Goal: Book appointment/travel/reservation

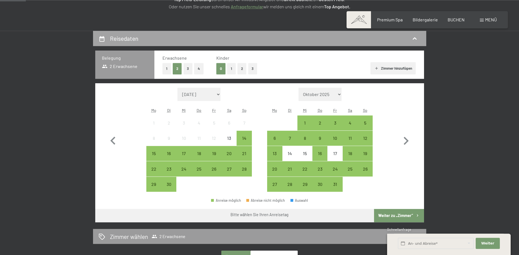
scroll to position [113, 0]
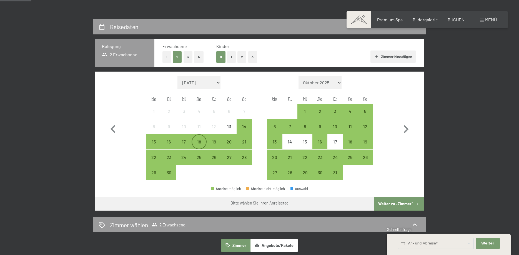
click at [199, 138] on div "18" at bounding box center [199, 142] width 14 height 14
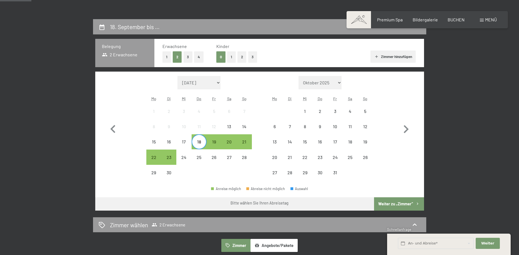
click at [244, 144] on span "Einwilligung Marketing*" at bounding box center [229, 144] width 46 height 6
click at [204, 144] on input "Einwilligung Marketing*" at bounding box center [201, 144] width 6 height 6
click at [245, 142] on span "Einwilligung Marketing*" at bounding box center [229, 144] width 46 height 6
click at [204, 142] on input "Einwilligung Marketing*" at bounding box center [201, 144] width 6 height 6
click at [246, 142] on span "Einwilligung Marketing*" at bounding box center [229, 144] width 46 height 6
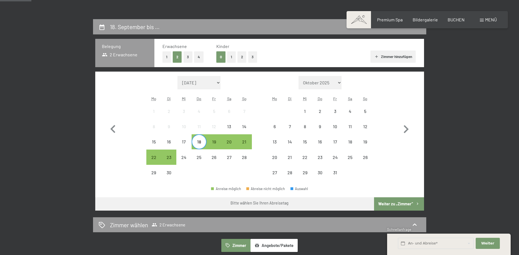
click at [204, 142] on input "Einwilligung Marketing*" at bounding box center [201, 144] width 6 height 6
checkbox input "false"
click at [244, 140] on div "21" at bounding box center [244, 147] width 14 height 14
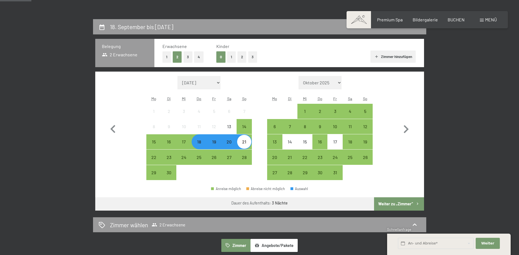
click at [397, 202] on button "Weiter zu „Zimmer“" at bounding box center [399, 203] width 50 height 13
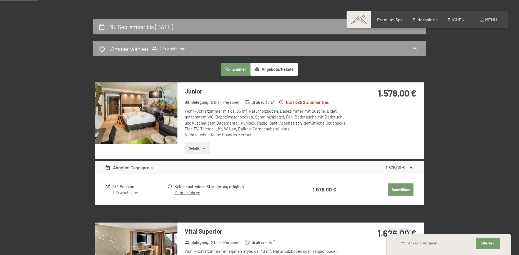
scroll to position [132, 0]
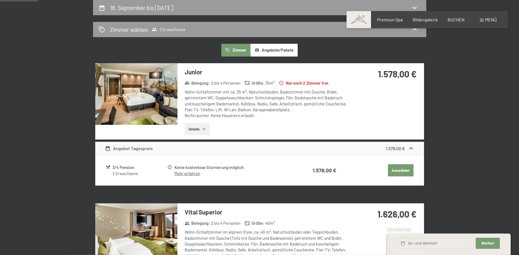
click at [127, 96] on img at bounding box center [136, 94] width 82 height 62
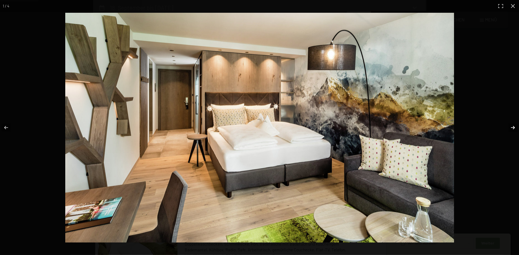
click at [510, 126] on button "button" at bounding box center [509, 128] width 19 height 28
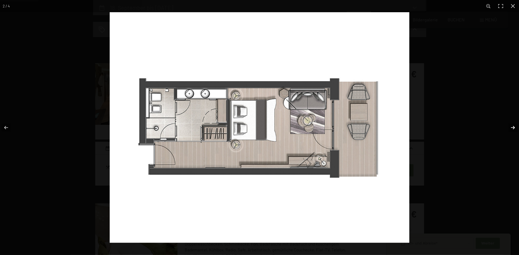
click at [510, 126] on button "button" at bounding box center [509, 128] width 19 height 28
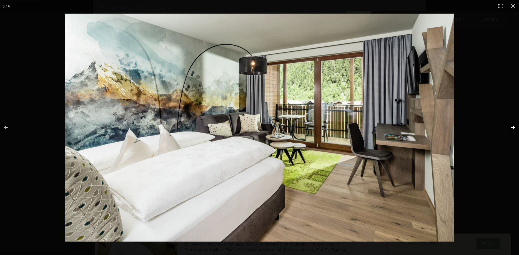
click at [510, 126] on button "button" at bounding box center [509, 128] width 19 height 28
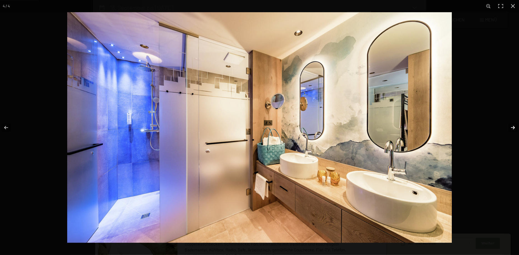
click at [510, 126] on button "button" at bounding box center [509, 128] width 19 height 28
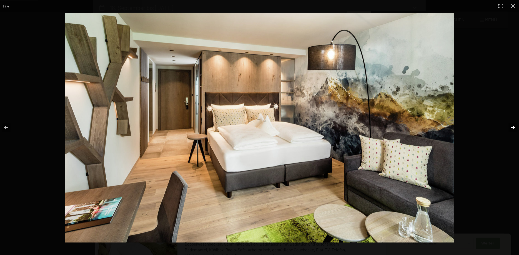
click at [510, 126] on button "button" at bounding box center [509, 128] width 19 height 28
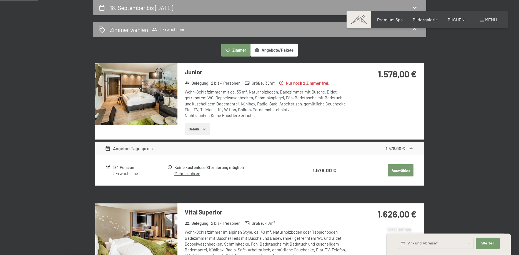
click at [402, 168] on button "Auswählen" at bounding box center [401, 170] width 26 height 12
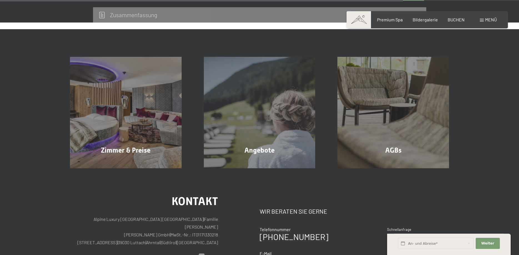
scroll to position [510, 0]
